Goal: Information Seeking & Learning: Learn about a topic

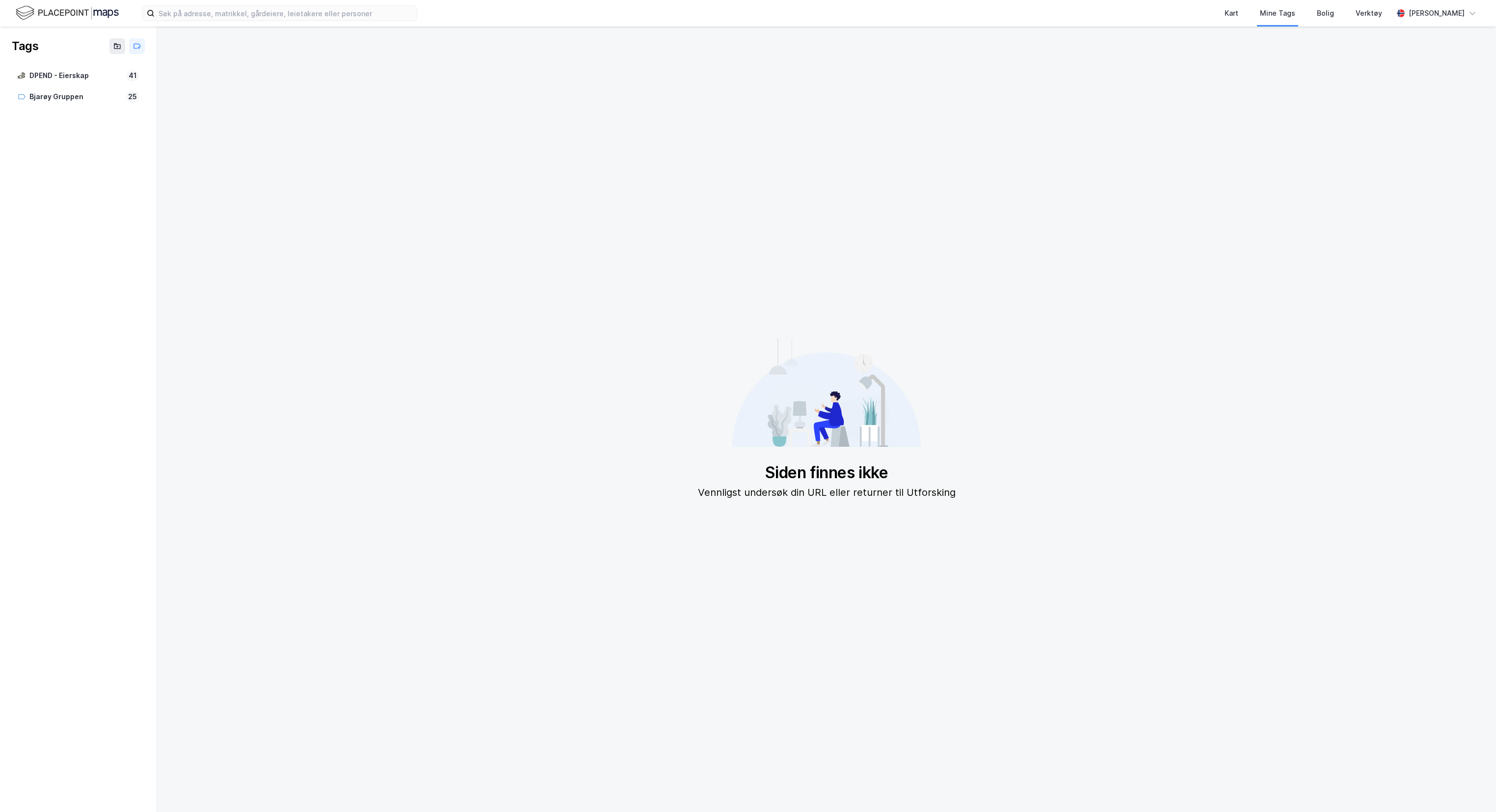
click at [42, 14] on img at bounding box center [68, 13] width 103 height 17
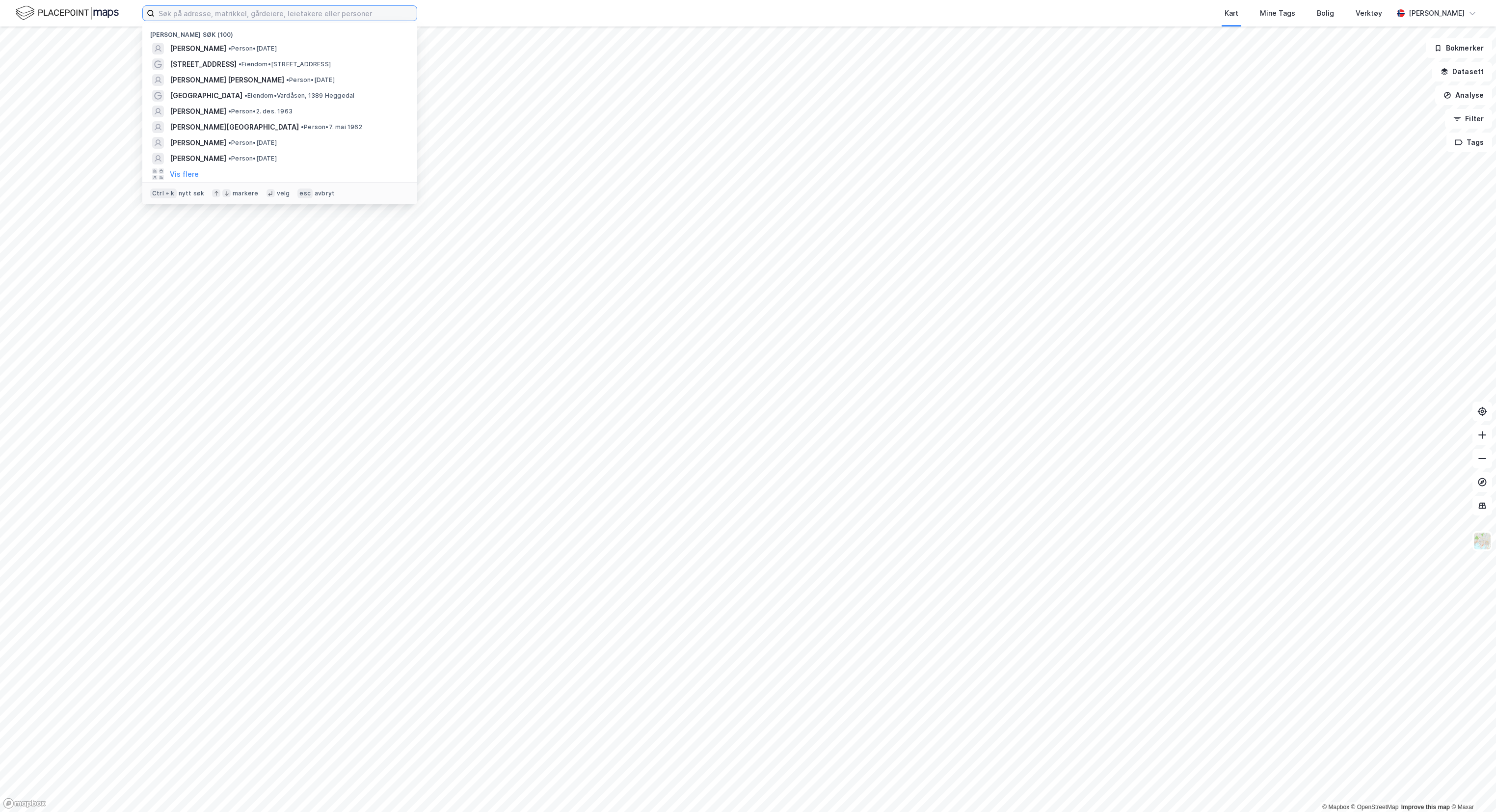
click at [257, 12] on input at bounding box center [286, 13] width 262 height 15
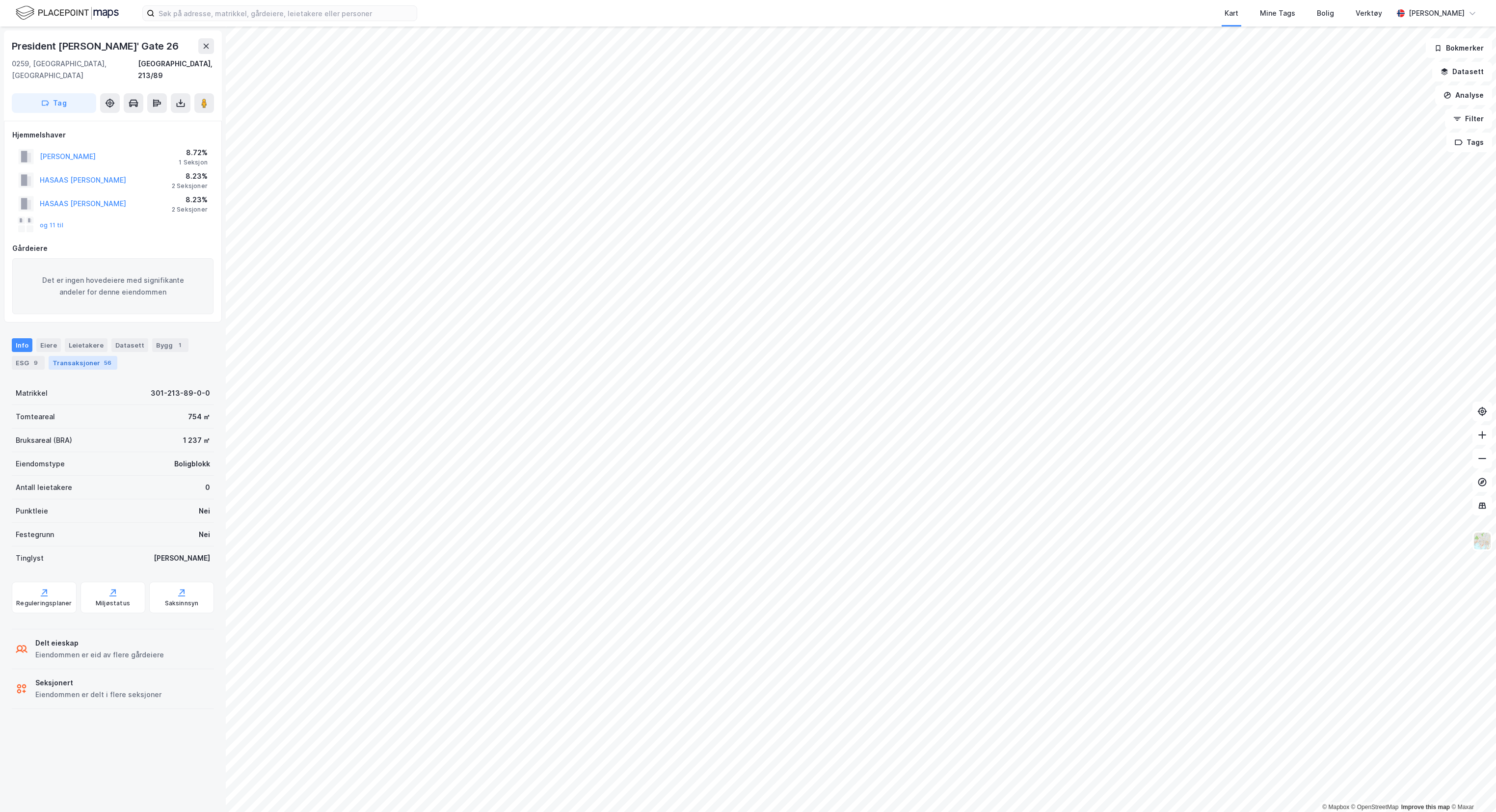
click at [81, 356] on div "Transaksjoner 56" at bounding box center [83, 363] width 69 height 14
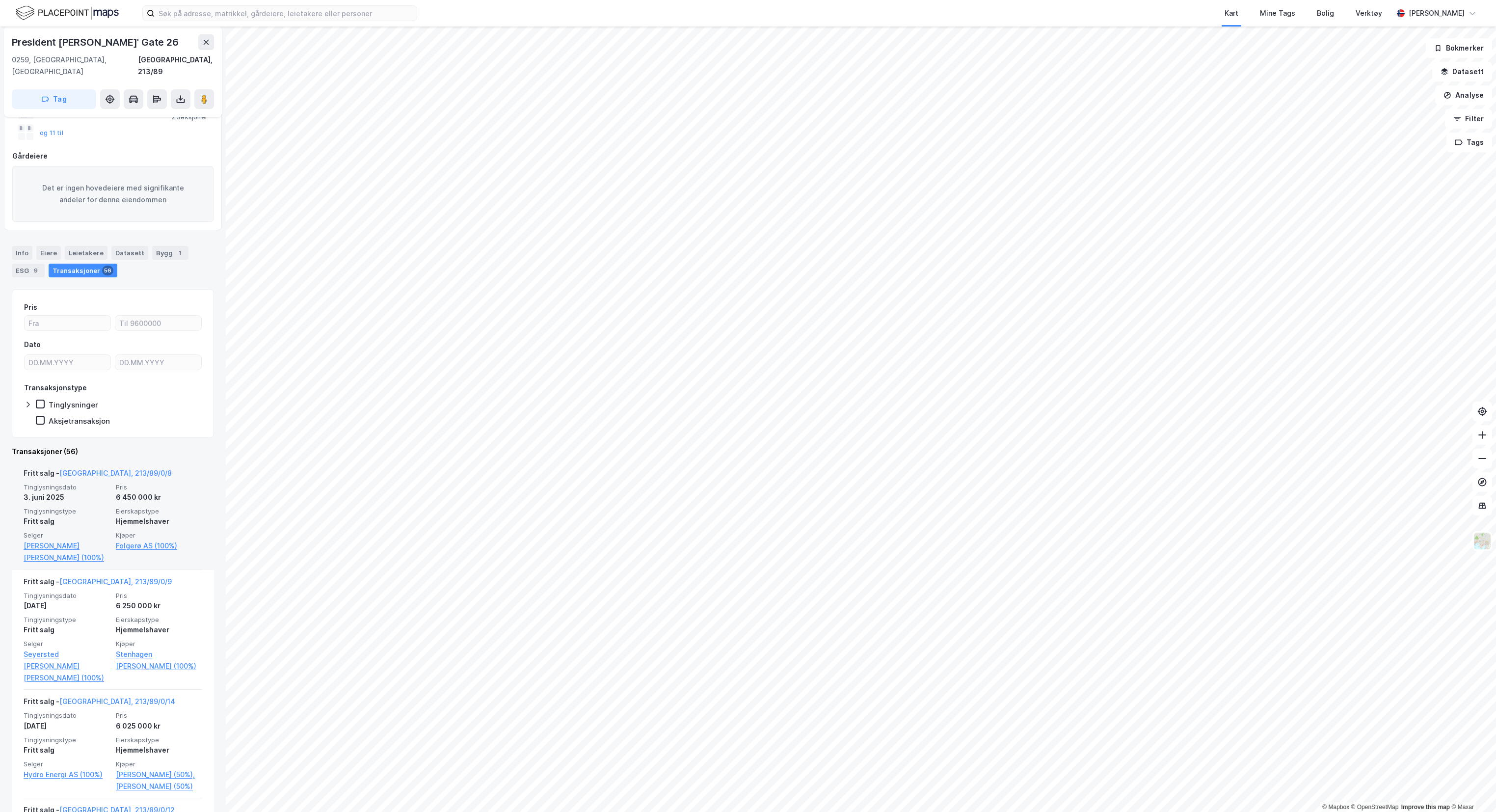
scroll to position [93, 0]
